Goal: Task Accomplishment & Management: Complete application form

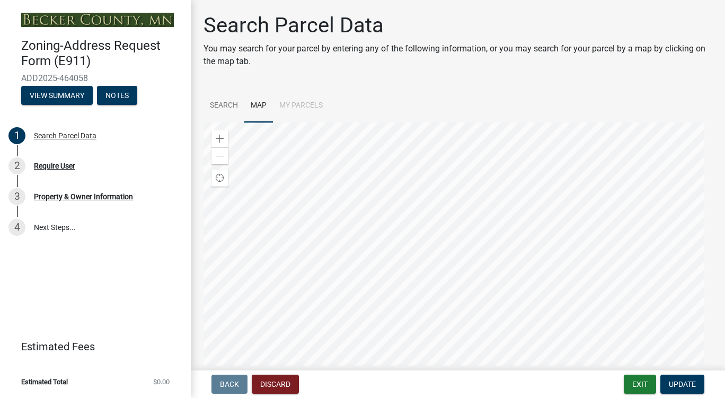
click at [473, 255] on div at bounding box center [458, 254] width 509 height 265
click at [421, 303] on div at bounding box center [458, 254] width 509 height 265
click at [263, 384] on button "Discard" at bounding box center [275, 384] width 47 height 19
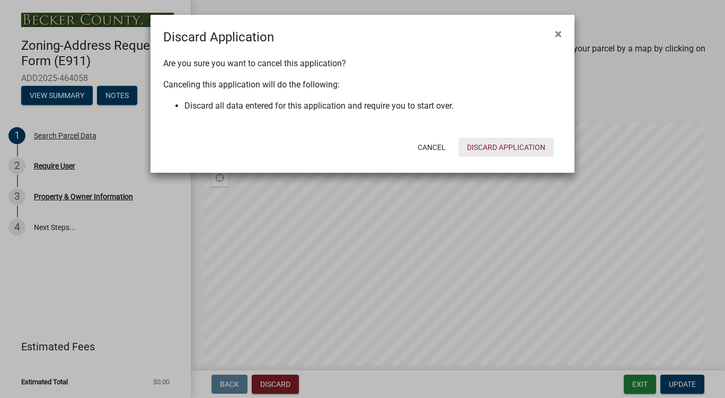
click at [482, 144] on button "Discard Application" at bounding box center [506, 147] width 95 height 19
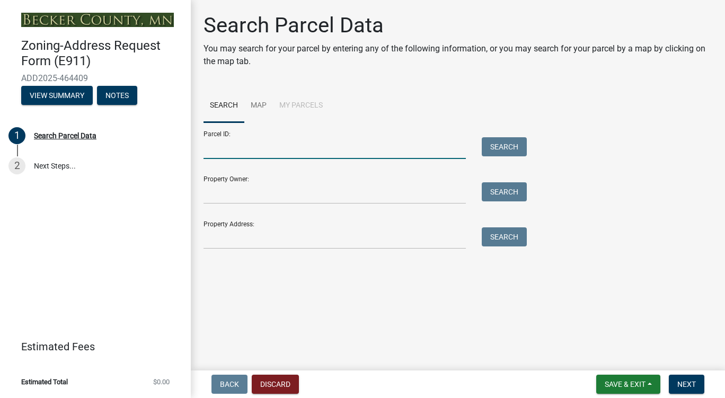
click at [311, 152] on input "Parcel ID:" at bounding box center [335, 148] width 262 height 22
type input "367016110"
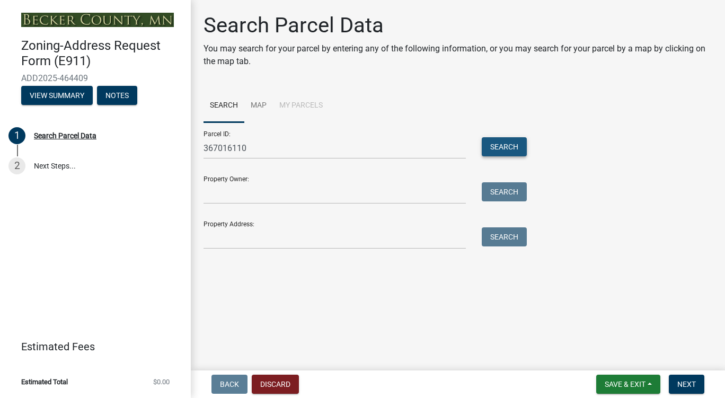
click at [496, 140] on button "Search" at bounding box center [504, 146] width 45 height 19
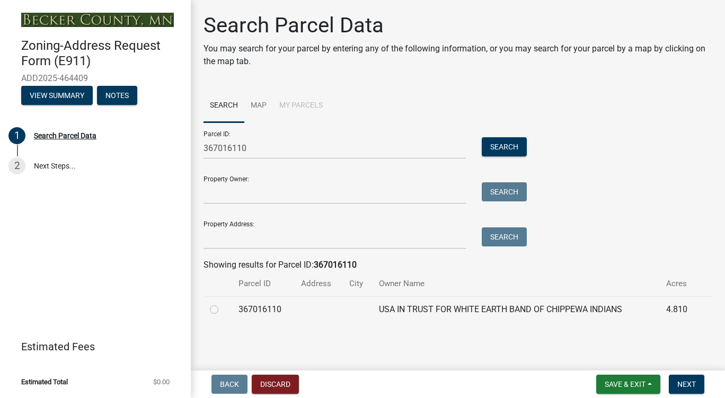
click at [223, 303] on label at bounding box center [223, 303] width 0 height 0
click at [223, 308] on input "radio" at bounding box center [226, 306] width 7 height 7
radio input "true"
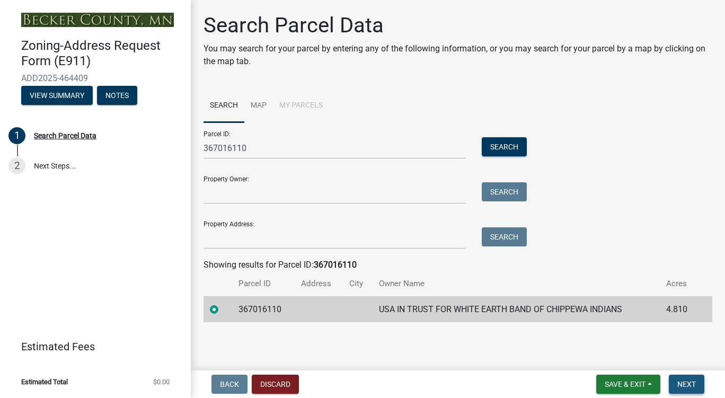
click at [687, 386] on span "Next" at bounding box center [687, 384] width 19 height 8
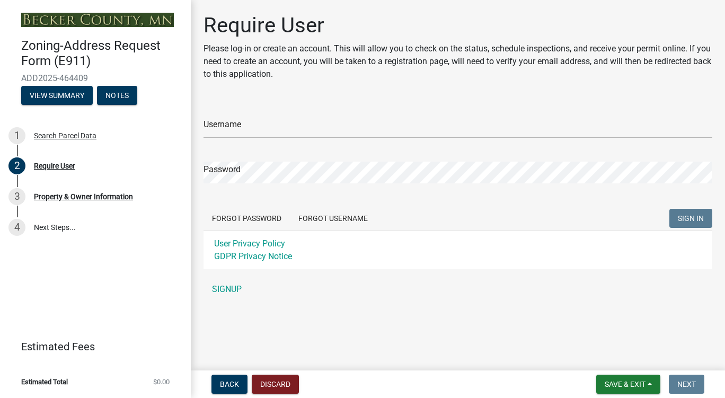
click at [236, 288] on link "SIGNUP" at bounding box center [458, 289] width 509 height 21
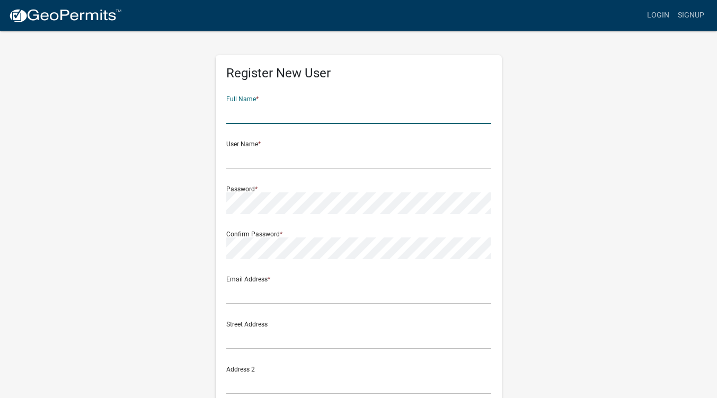
click at [281, 118] on input "text" at bounding box center [358, 113] width 265 height 22
type input "Marlene Mary Bellanger"
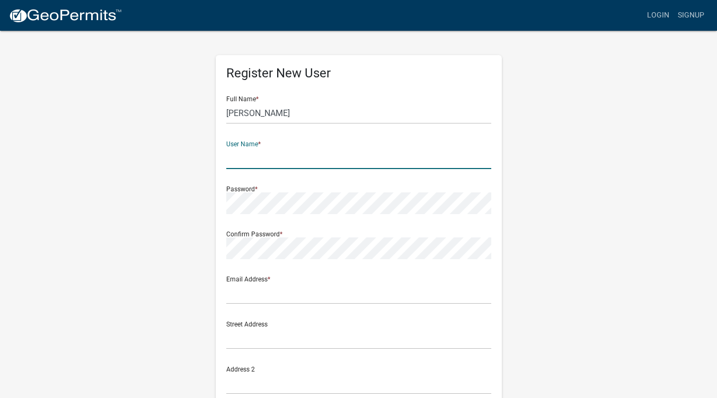
click at [253, 166] on input "text" at bounding box center [358, 158] width 265 height 22
type input "marsbars"
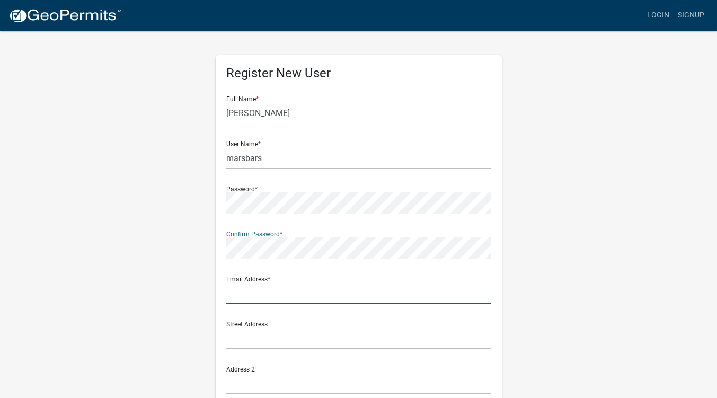
click at [245, 294] on input "text" at bounding box center [358, 294] width 265 height 22
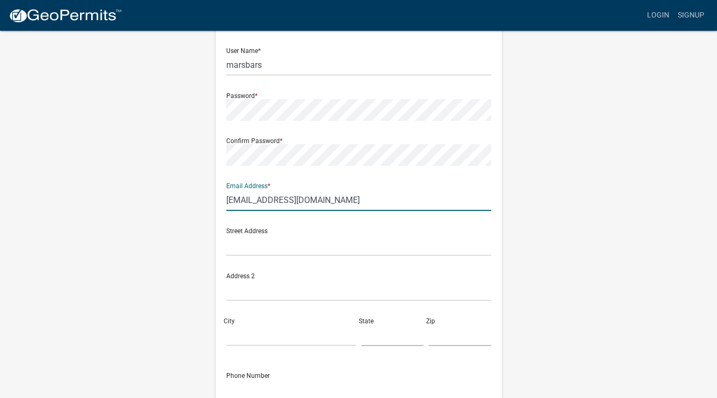
scroll to position [106, 0]
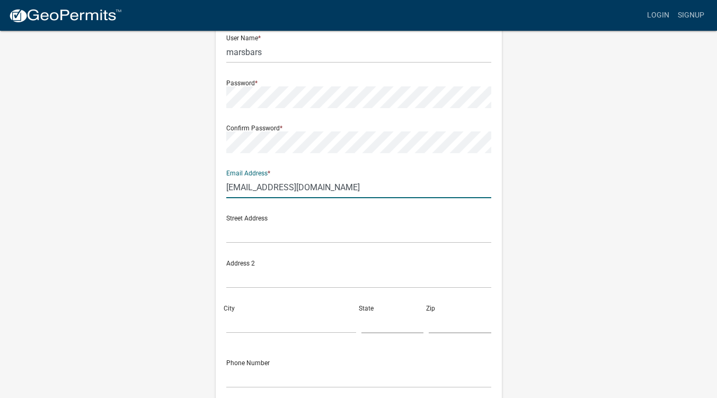
type input "marlenebellanger30@gmail.com"
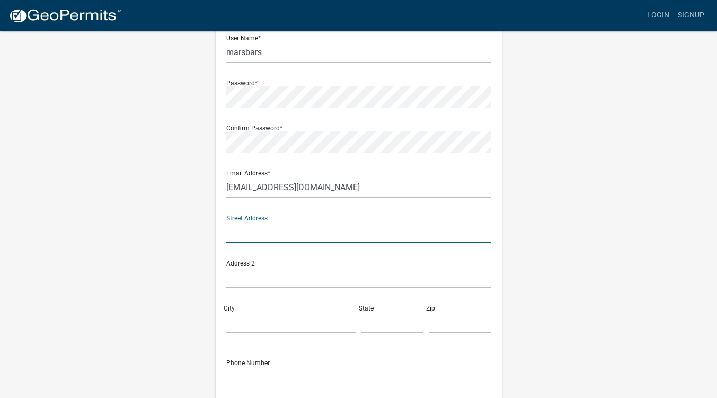
click at [364, 235] on input "text" at bounding box center [358, 233] width 265 height 22
type input "20450 cty hwy 21 lot 10"
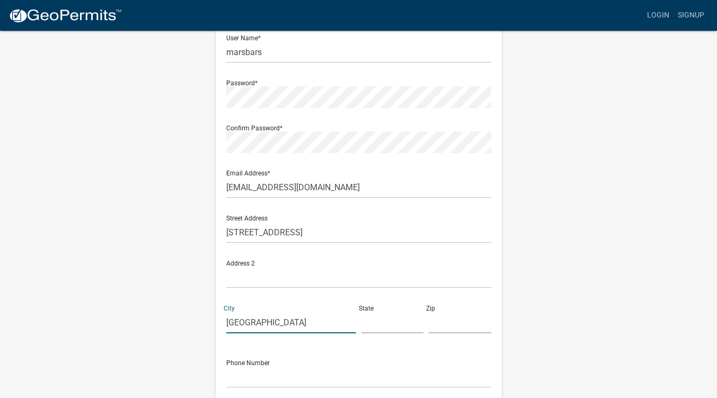
type input "Detroit Lakes"
type input "MN"
type input "56501"
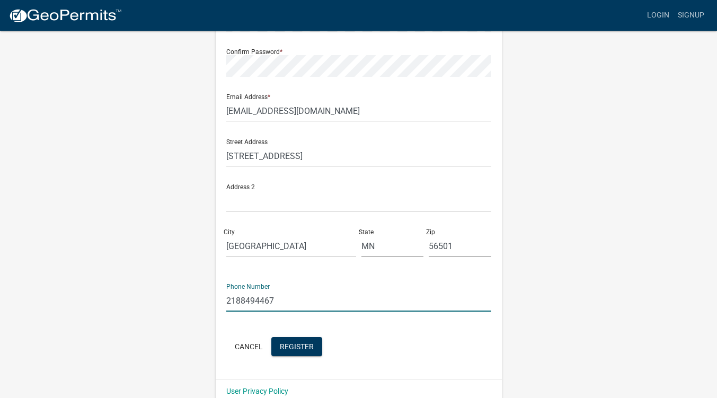
scroll to position [199, 0]
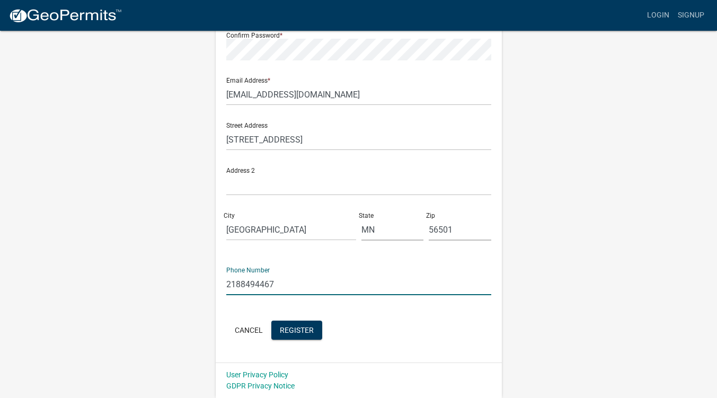
type input "2188494467"
click at [302, 334] on span "Register" at bounding box center [297, 330] width 34 height 8
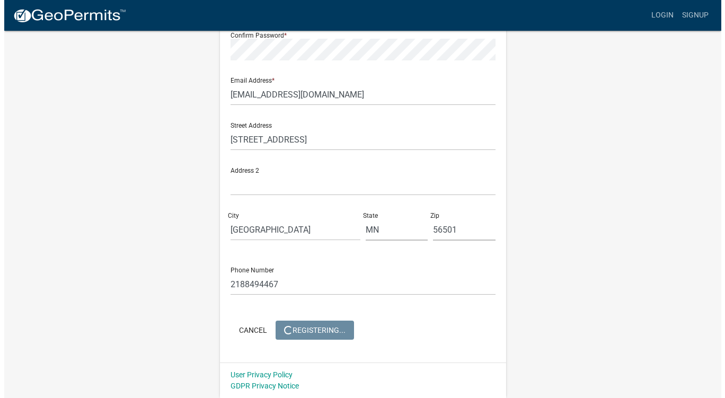
scroll to position [0, 0]
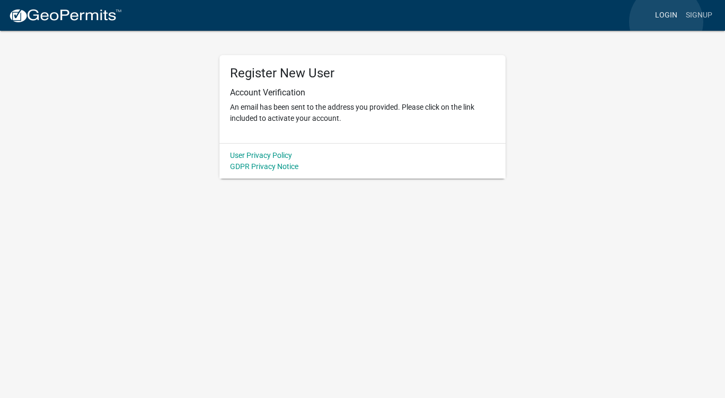
click at [666, 22] on link "Login" at bounding box center [666, 15] width 31 height 20
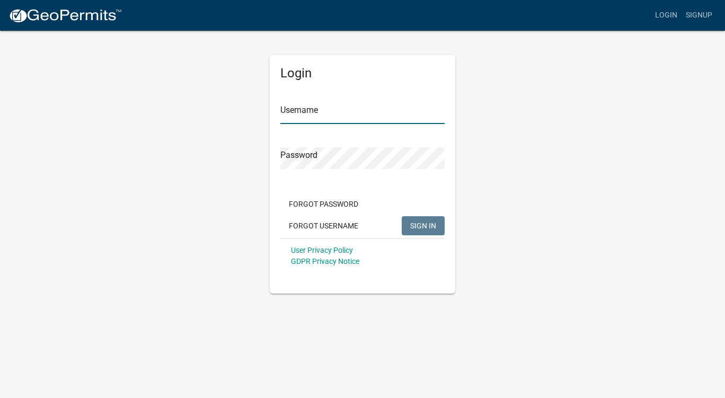
click at [353, 118] on input "Username" at bounding box center [362, 113] width 164 height 22
type input "marbars"
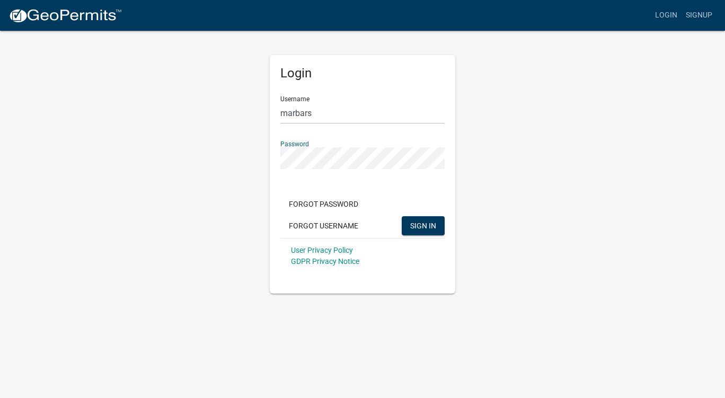
click at [402, 216] on button "SIGN IN" at bounding box center [423, 225] width 43 height 19
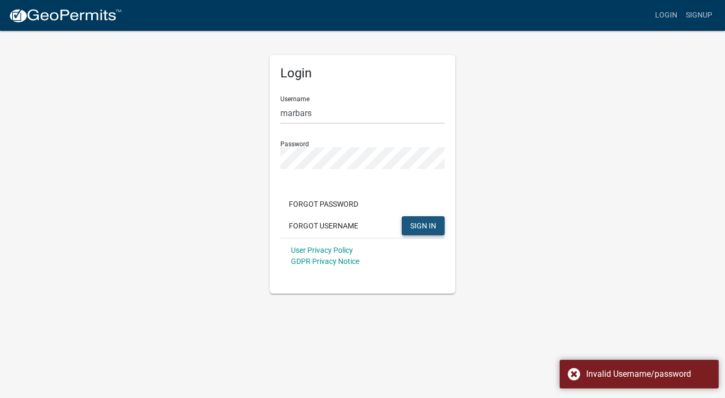
click at [410, 219] on button "SIGN IN" at bounding box center [423, 225] width 43 height 19
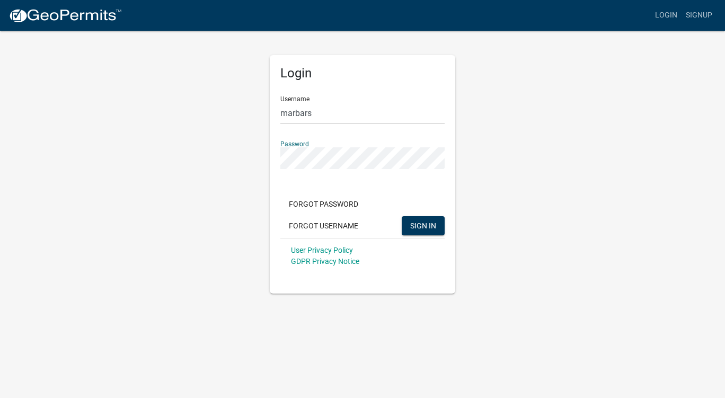
click at [402, 216] on button "SIGN IN" at bounding box center [423, 225] width 43 height 19
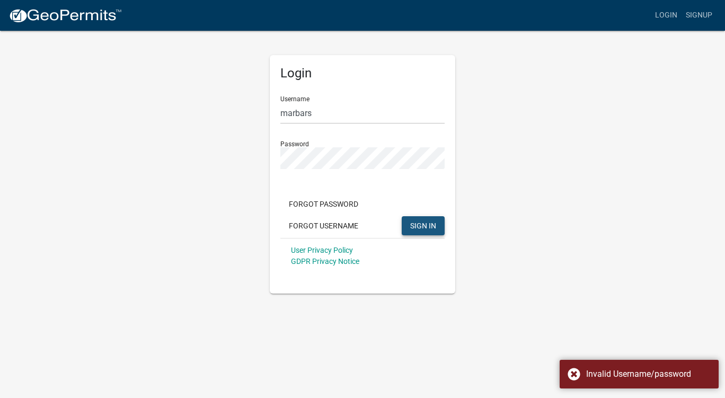
click at [414, 221] on span "SIGN IN" at bounding box center [423, 225] width 26 height 8
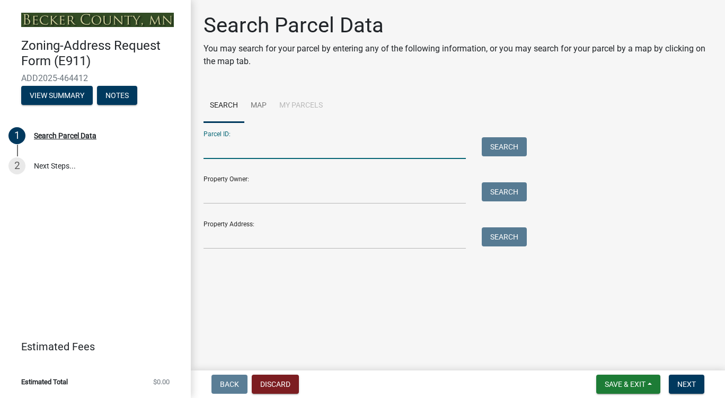
click at [353, 151] on input "Parcel ID:" at bounding box center [335, 148] width 262 height 22
type input "367016110"
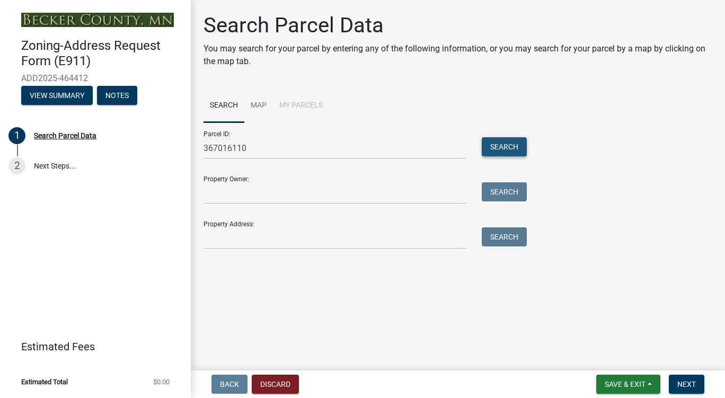
click at [513, 143] on button "Search" at bounding box center [504, 146] width 45 height 19
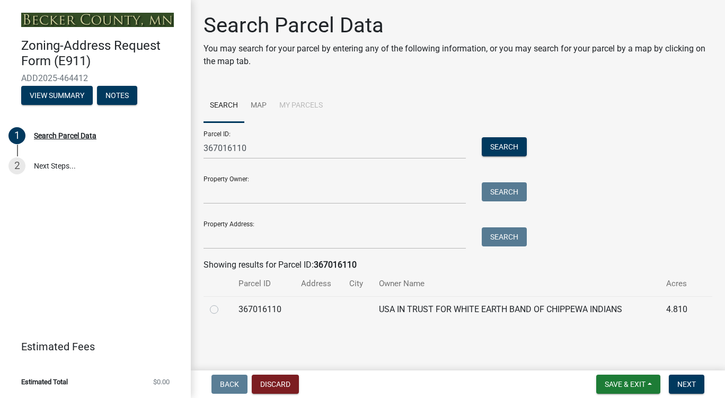
click at [223, 303] on label at bounding box center [223, 303] width 0 height 0
click at [223, 309] on input "radio" at bounding box center [226, 306] width 7 height 7
radio input "true"
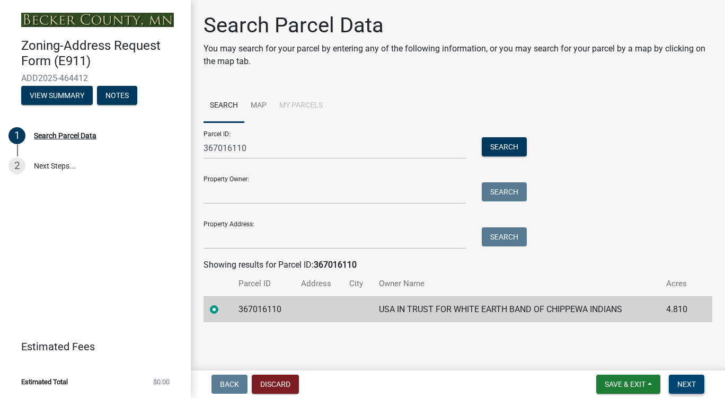
click at [703, 385] on button "Next" at bounding box center [687, 384] width 36 height 19
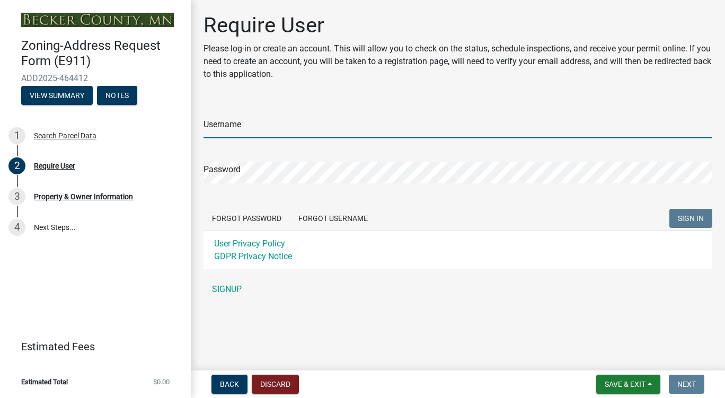
click at [322, 119] on input "Username" at bounding box center [458, 128] width 509 height 22
type input "marbars"
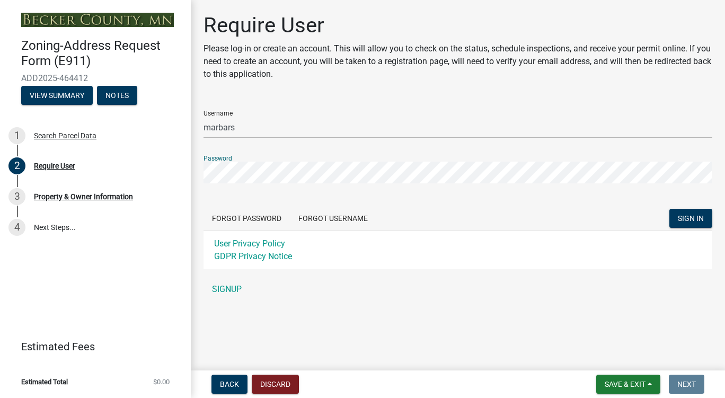
click at [670, 209] on button "SIGN IN" at bounding box center [691, 218] width 43 height 19
click at [258, 224] on button "Forgot Password" at bounding box center [247, 218] width 86 height 19
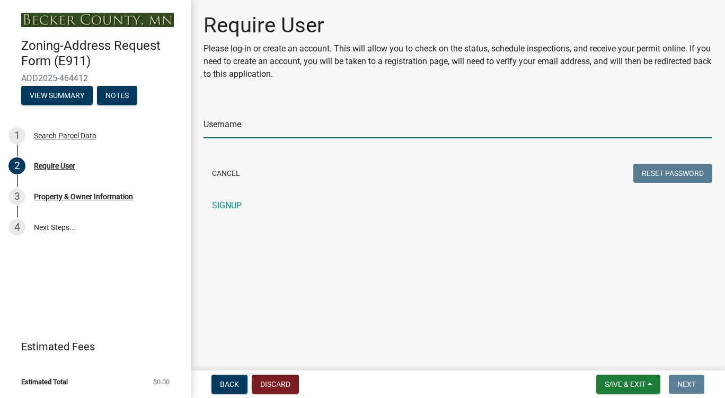
click at [267, 119] on input "Username" at bounding box center [458, 128] width 509 height 22
type input "marsbars"
click at [659, 180] on button "Reset Password" at bounding box center [673, 173] width 79 height 19
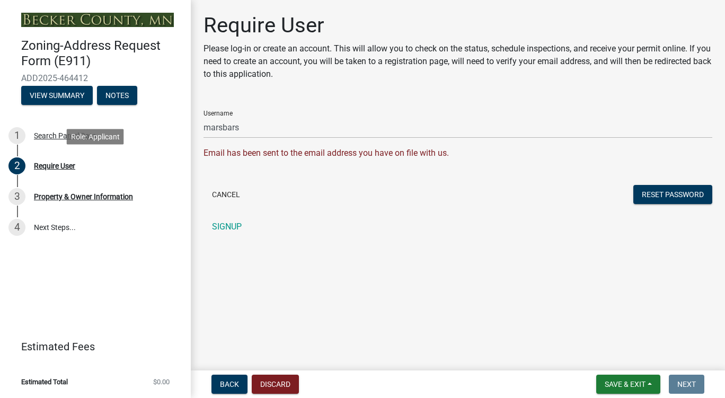
click at [70, 172] on div "2 Require User" at bounding box center [90, 165] width 165 height 17
click at [233, 378] on button "Back" at bounding box center [230, 384] width 36 height 19
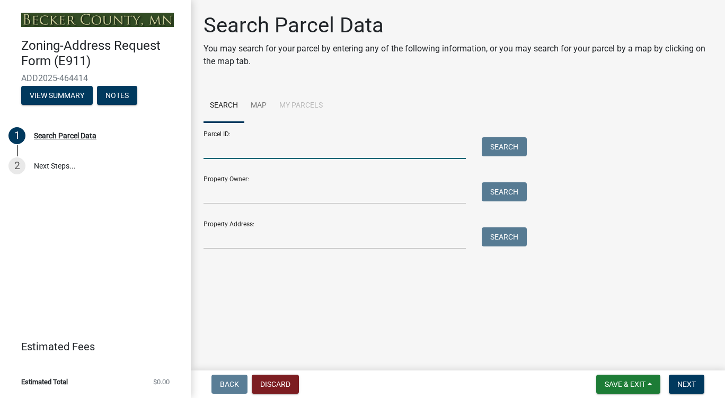
click at [425, 156] on input "Parcel ID:" at bounding box center [335, 148] width 262 height 22
type input "367016110"
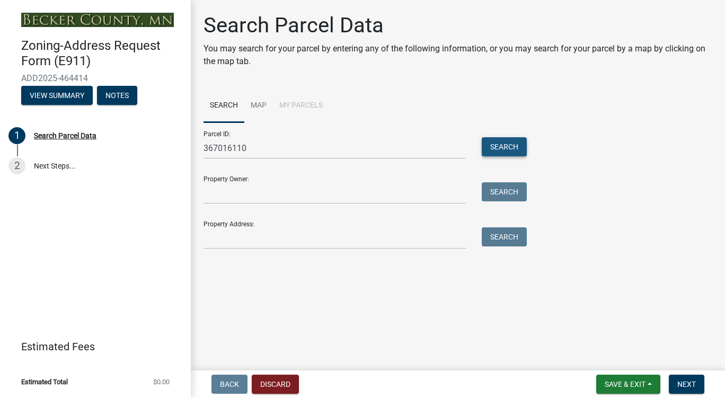
click at [510, 148] on button "Search" at bounding box center [504, 146] width 45 height 19
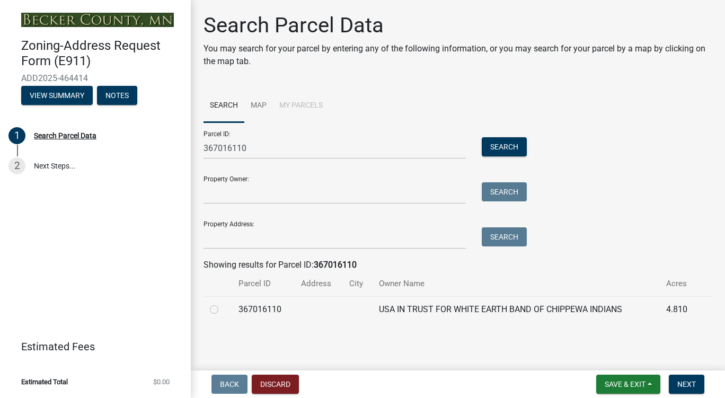
click at [223, 303] on label at bounding box center [223, 303] width 0 height 0
click at [223, 308] on input "radio" at bounding box center [226, 306] width 7 height 7
radio input "true"
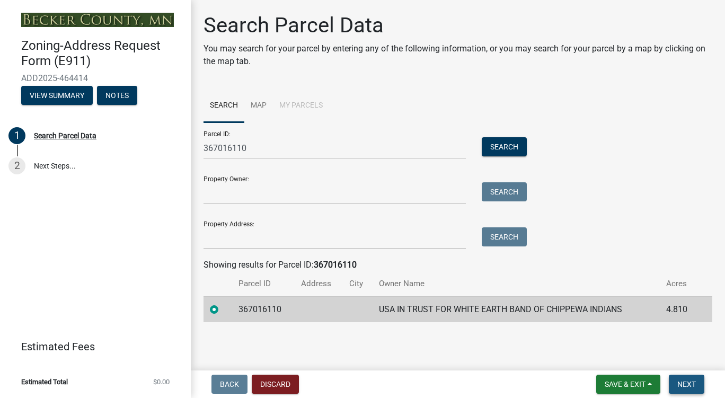
click at [683, 387] on span "Next" at bounding box center [687, 384] width 19 height 8
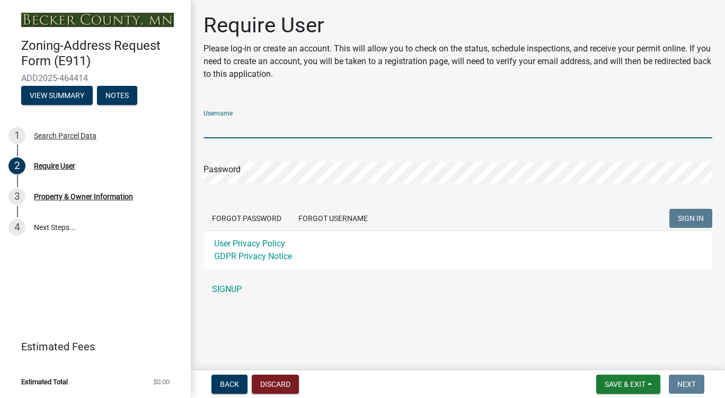
click at [390, 134] on input "Username" at bounding box center [458, 128] width 509 height 22
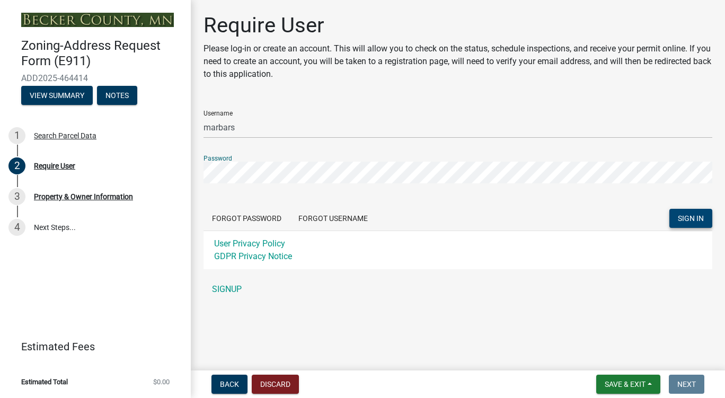
click at [680, 213] on button "SIGN IN" at bounding box center [691, 218] width 43 height 19
click at [670, 209] on button "SIGN IN" at bounding box center [691, 218] width 43 height 19
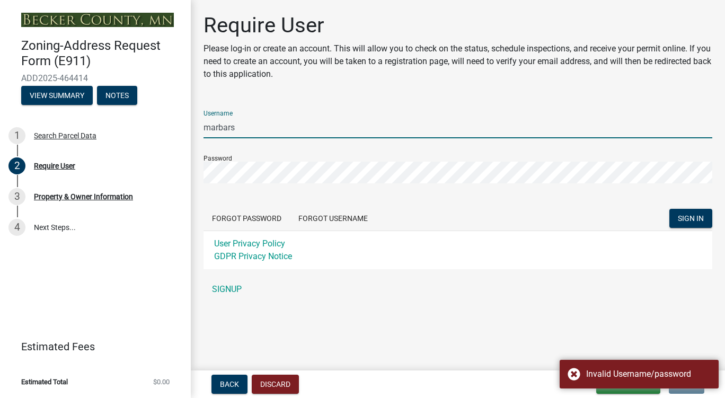
click at [218, 132] on input "marbars" at bounding box center [458, 128] width 509 height 22
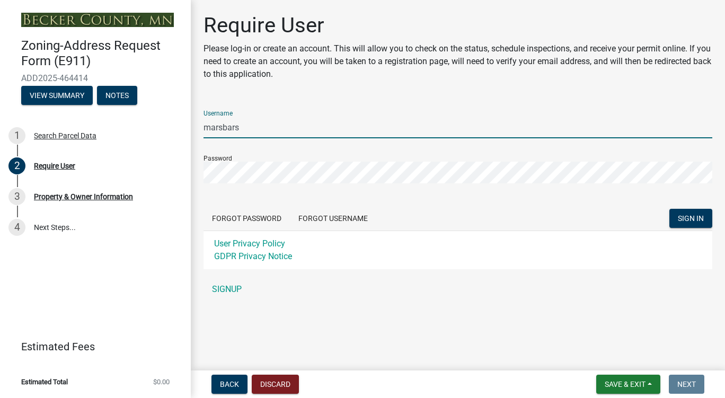
type input "marsbars"
click at [680, 222] on span "SIGN IN" at bounding box center [691, 218] width 26 height 8
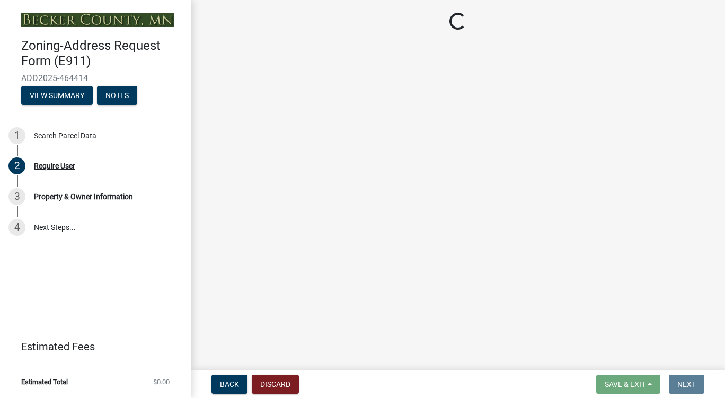
select select "46cbe7a2-a0f9-4dad-9a35-117cd0e9e6f7"
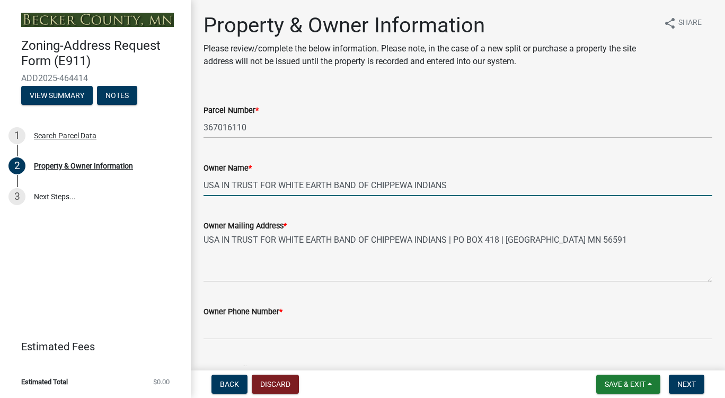
drag, startPoint x: 460, startPoint y: 189, endPoint x: 204, endPoint y: 190, distance: 255.6
click at [204, 190] on input "USA IN TRUST FOR WHITE EARTH BAND OF CHIPPEWA INDIANS" at bounding box center [458, 185] width 509 height 22
type input "L"
type input "Marlene Bellanger"
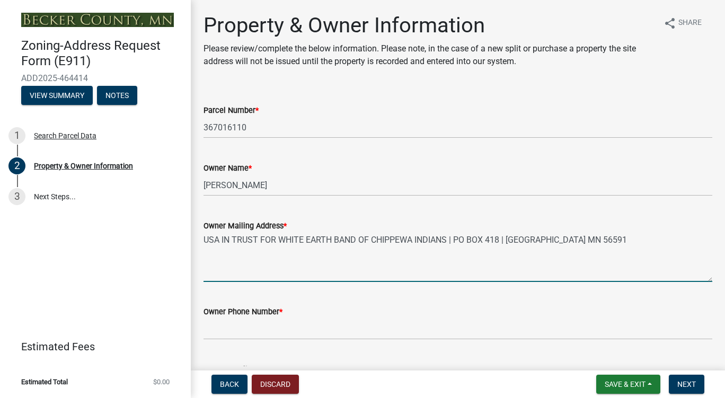
drag, startPoint x: 609, startPoint y: 237, endPoint x: 206, endPoint y: 254, distance: 403.9
click at [206, 254] on textarea "USA IN TRUST FOR WHITE EARTH BAND OF CHIPPEWA INDIANS | PO BOX 418 | WHITE EART…" at bounding box center [458, 257] width 509 height 50
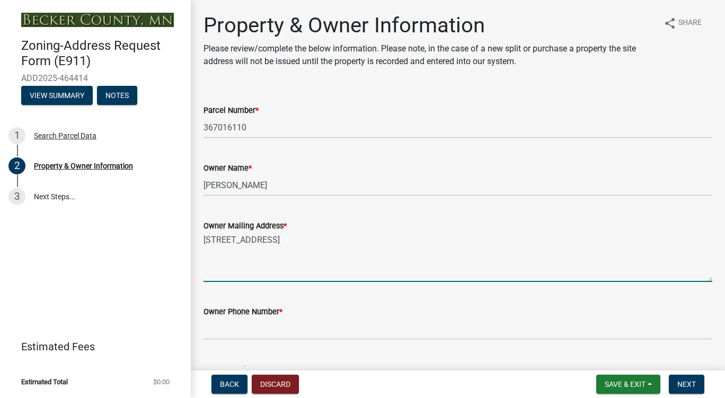
type textarea "20450 cty hwy 21 lot 10 Detroit Lakes MN 56501"
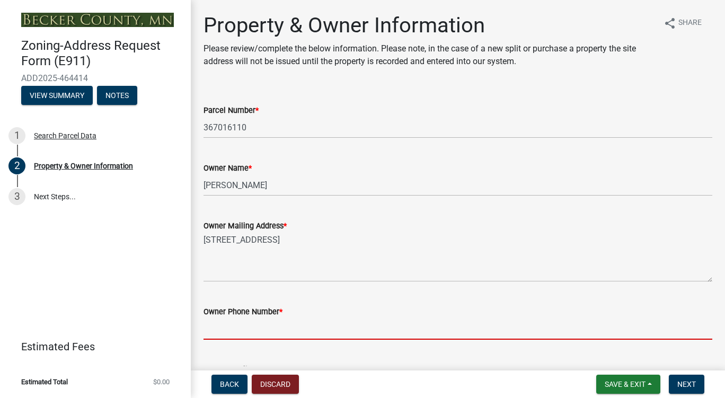
click at [267, 319] on input "Owner Phone Number *" at bounding box center [458, 329] width 509 height 22
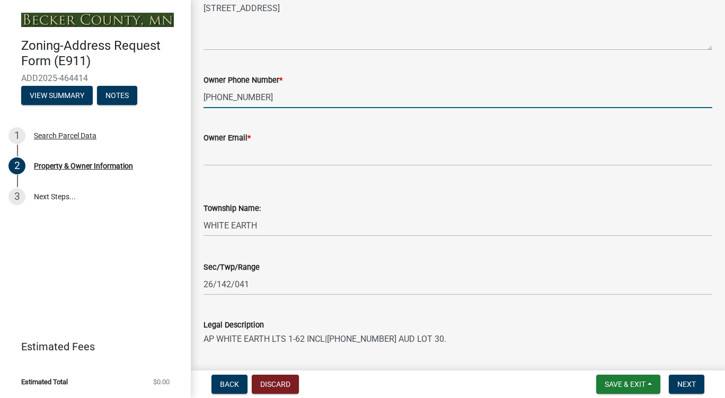
scroll to position [265, 0]
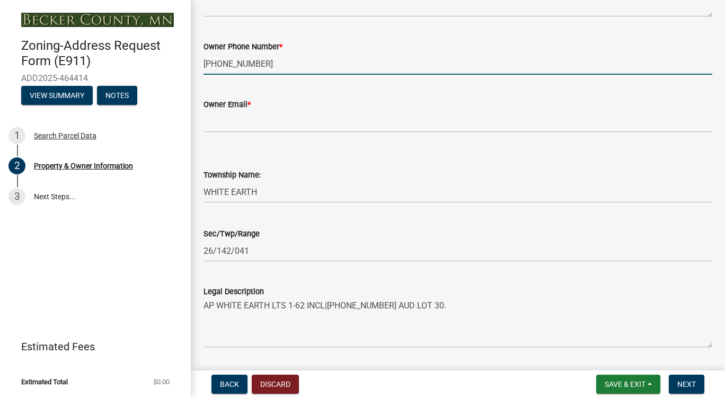
type input "218-849-4467"
click at [319, 119] on input "Owner Email *" at bounding box center [458, 122] width 509 height 22
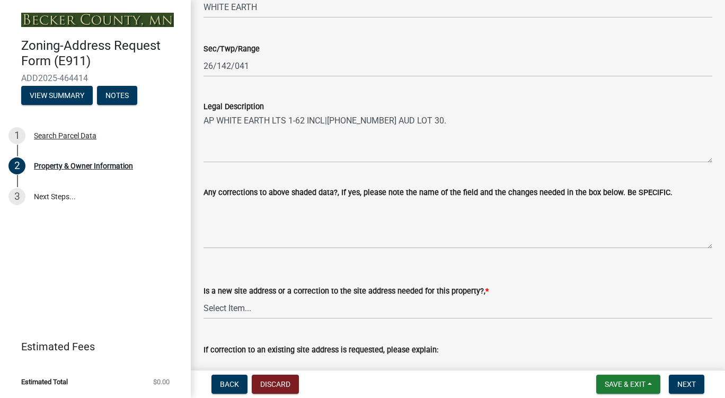
scroll to position [477, 0]
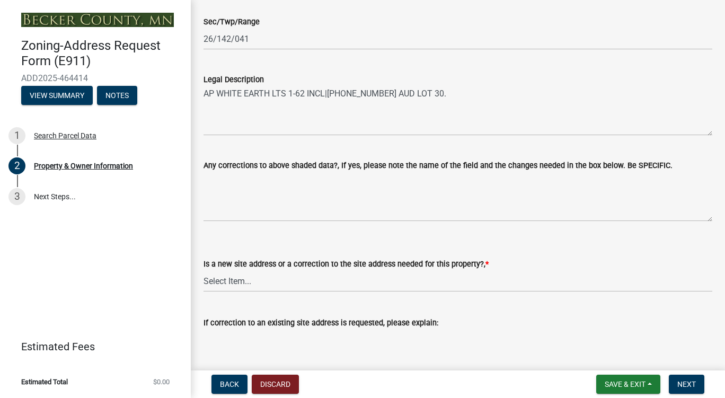
type input "marlenebellanger30@gmail.com"
click at [365, 270] on select "Select Item... New Site Address Needed Correction to Site Address Needed I alre…" at bounding box center [458, 281] width 509 height 22
click at [204, 270] on select "Select Item... New Site Address Needed Correction to Site Address Needed I alre…" at bounding box center [458, 281] width 509 height 22
select select "089283cf-a855-4b61-bd43-ab3cb6f1e684"
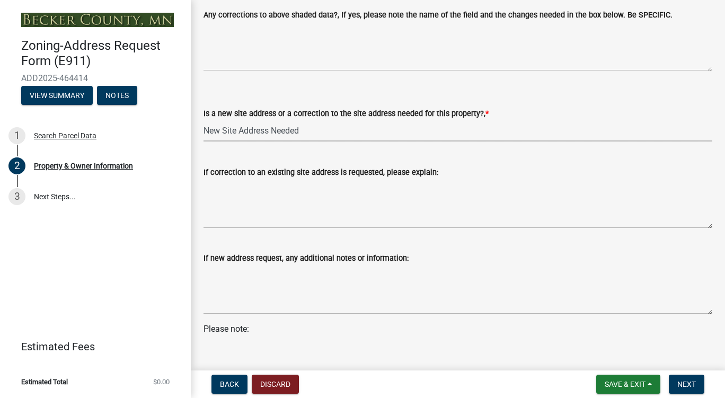
scroll to position [660, 0]
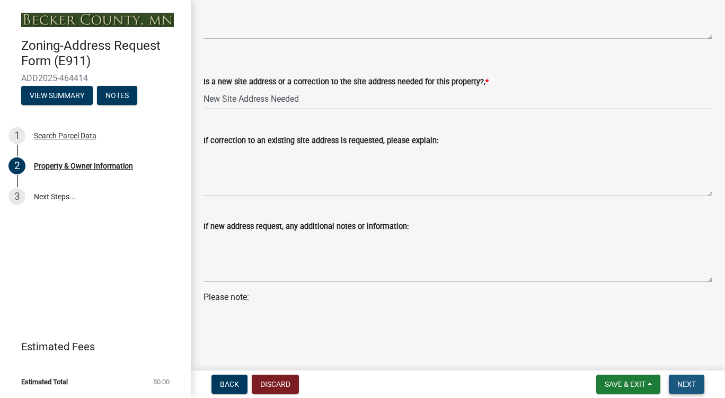
click at [686, 378] on button "Next" at bounding box center [687, 384] width 36 height 19
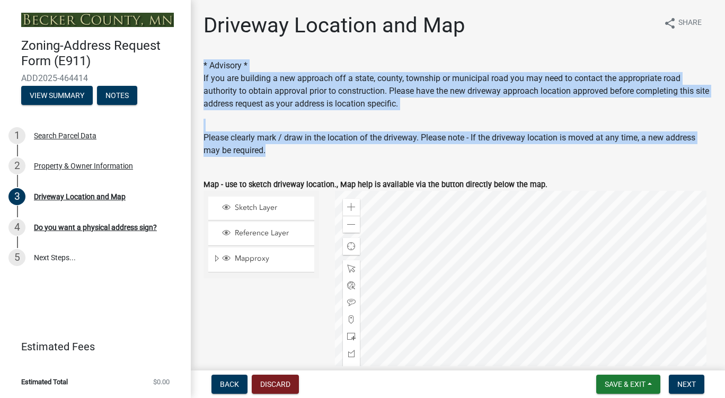
drag, startPoint x: 619, startPoint y: 139, endPoint x: 655, endPoint y: 66, distance: 81.3
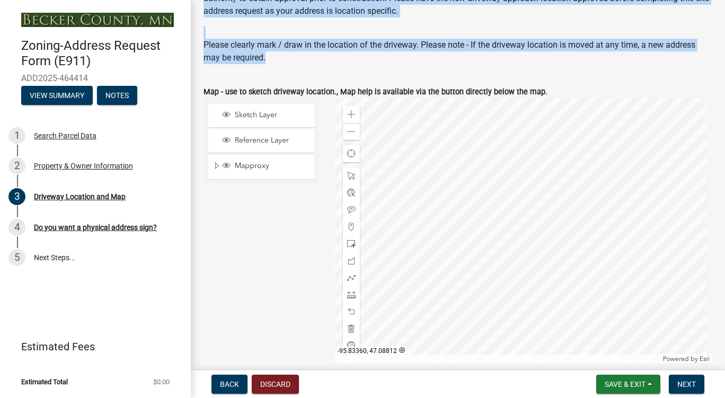
scroll to position [97, 0]
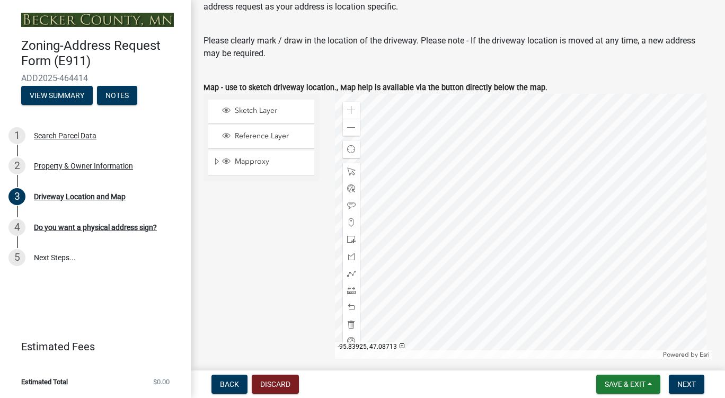
click at [288, 199] on div "Sketch Layer Reference Layer Mapproxy Roads Parcels Lakes Towns Sections Townsh…" at bounding box center [261, 226] width 131 height 265
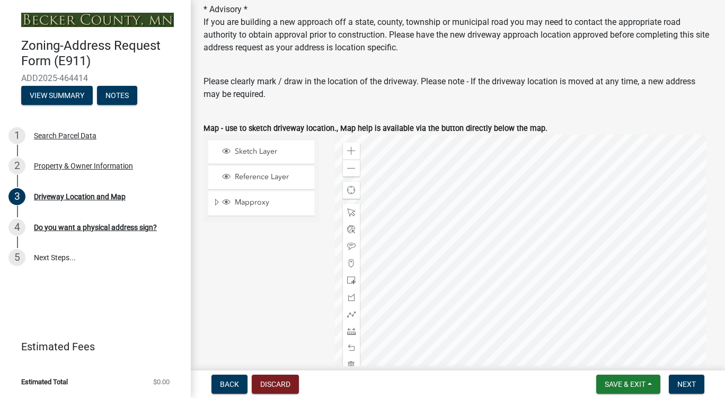
scroll to position [44, 0]
